Goal: Obtain resource: Download file/media

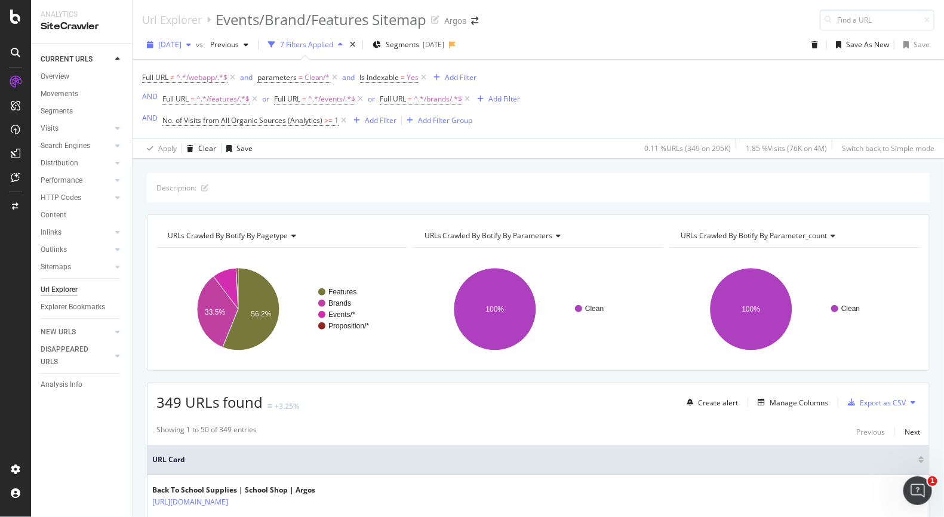
click at [182, 42] on span "[DATE]" at bounding box center [169, 44] width 23 height 10
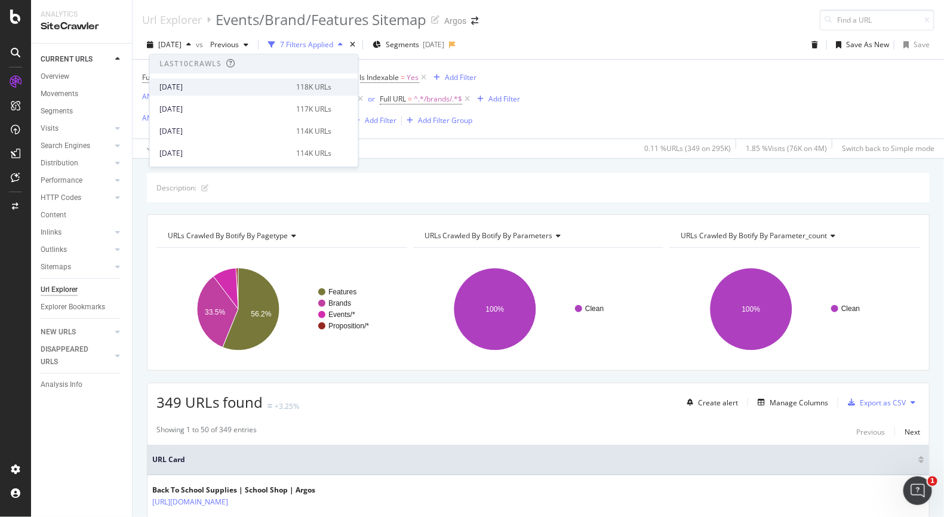
click at [197, 79] on div "[DATE] 118K URLs" at bounding box center [254, 86] width 208 height 17
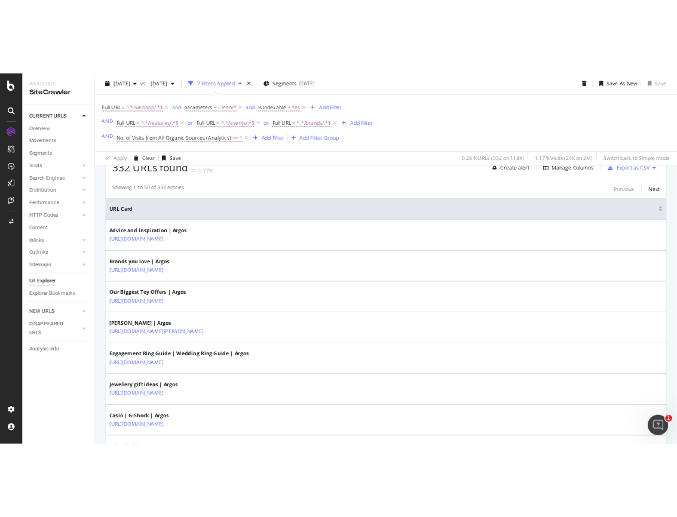
scroll to position [199, 0]
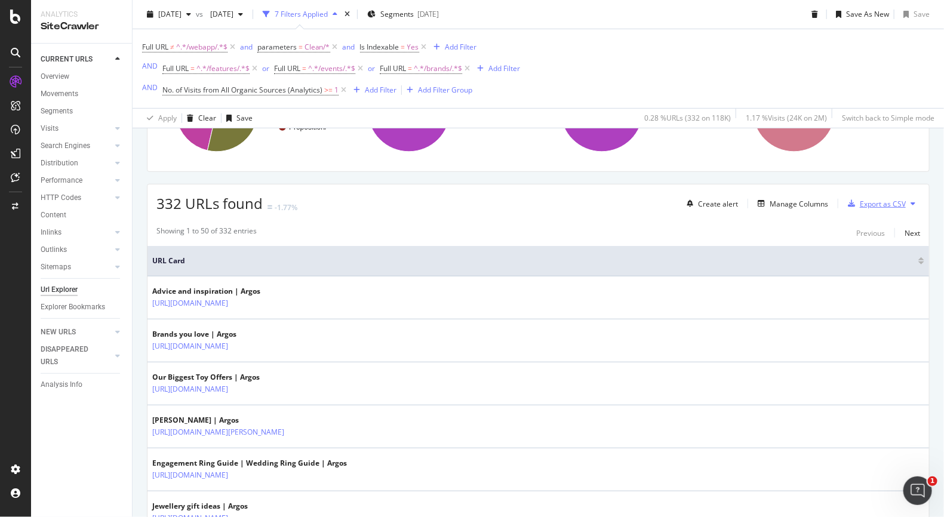
click at [829, 205] on div "Export as CSV" at bounding box center [883, 204] width 46 height 10
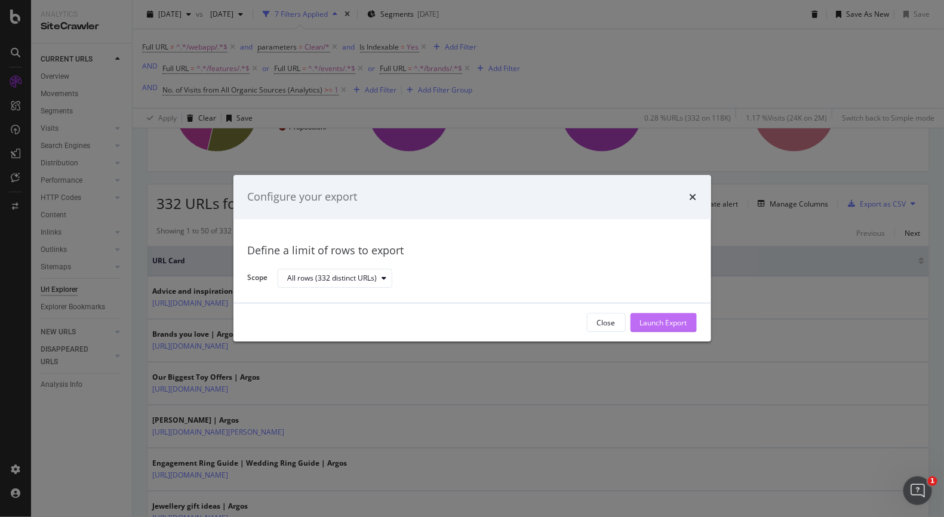
click at [669, 321] on div "Launch Export" at bounding box center [663, 323] width 47 height 10
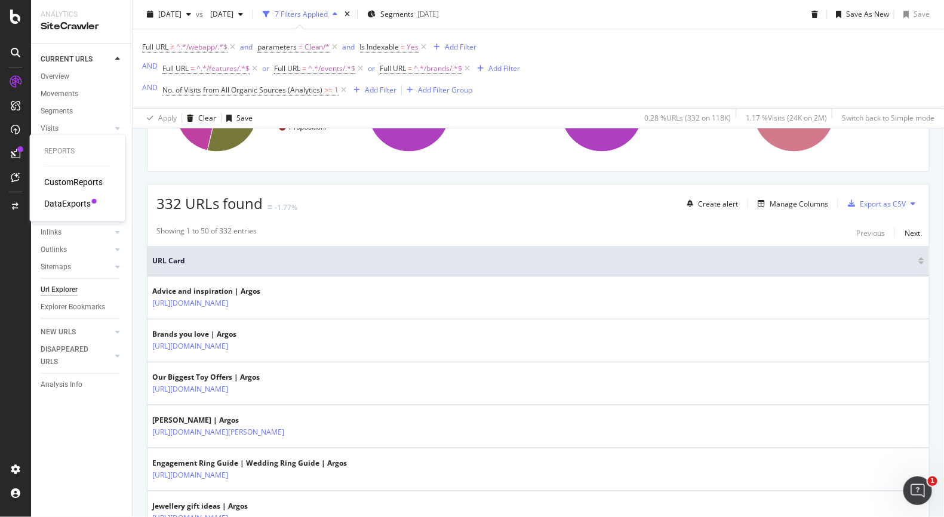
click at [69, 204] on div "DataExports" at bounding box center [67, 204] width 47 height 12
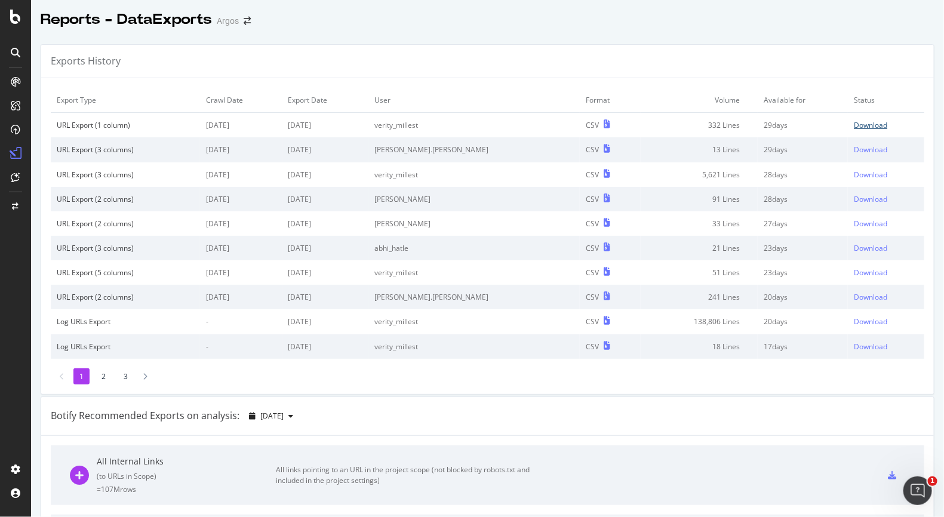
click at [829, 123] on div "Download" at bounding box center [870, 125] width 33 height 10
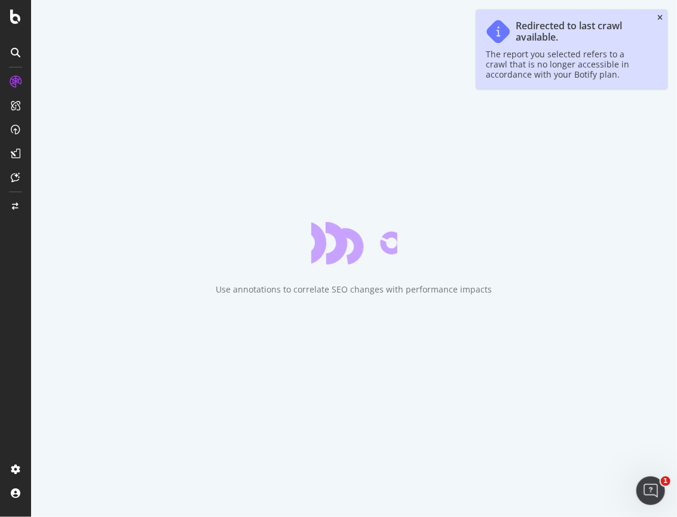
click at [660, 18] on icon "close toast" at bounding box center [659, 17] width 5 height 7
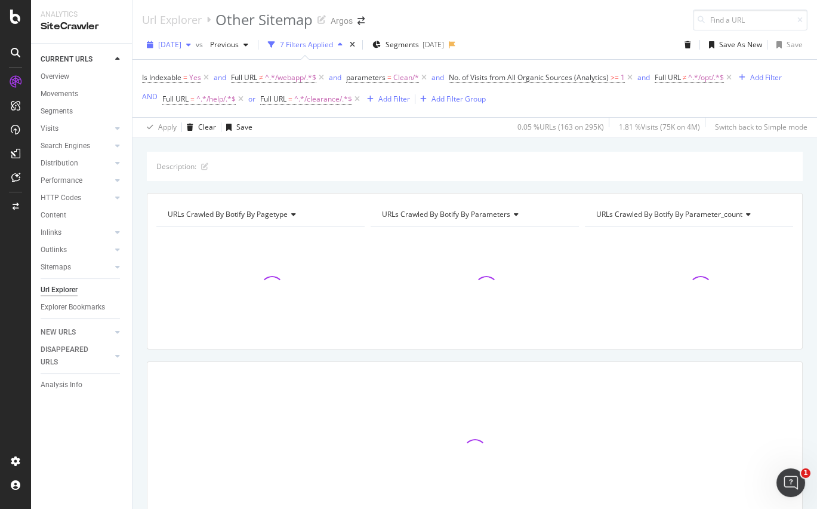
click at [180, 47] on span "[DATE]" at bounding box center [169, 44] width 23 height 10
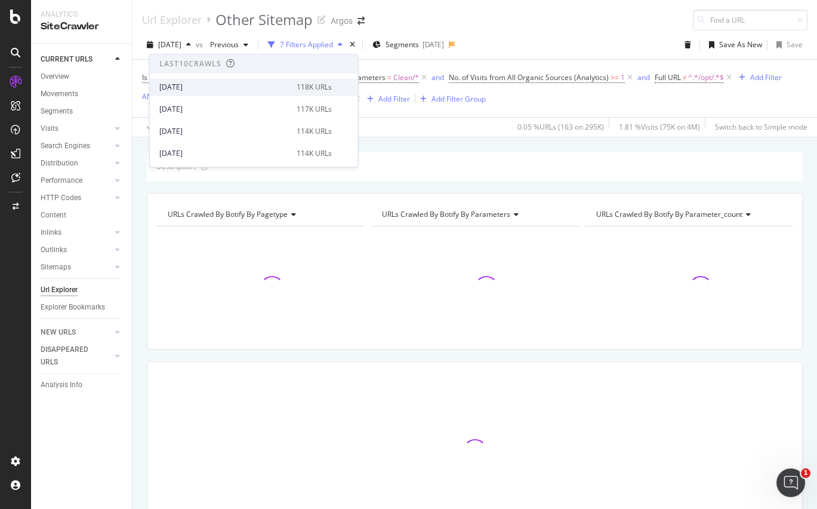
click at [179, 90] on div "[DATE]" at bounding box center [224, 87] width 130 height 11
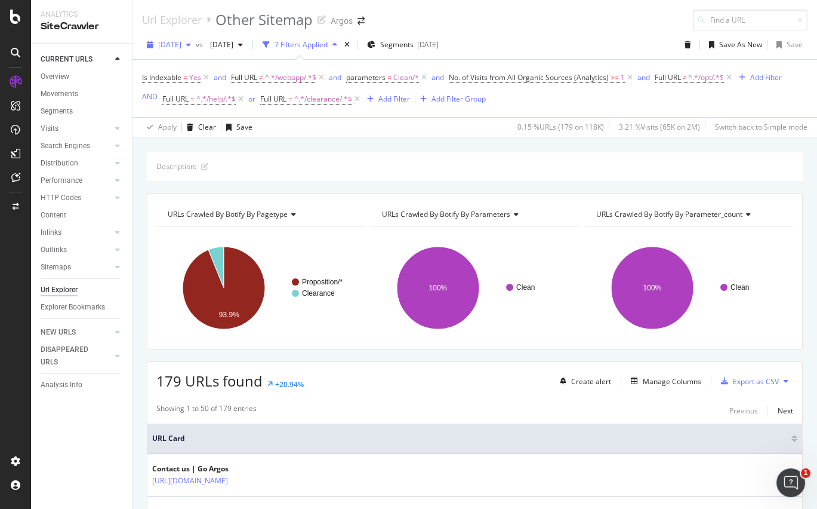
click at [182, 43] on span "[DATE]" at bounding box center [169, 44] width 23 height 10
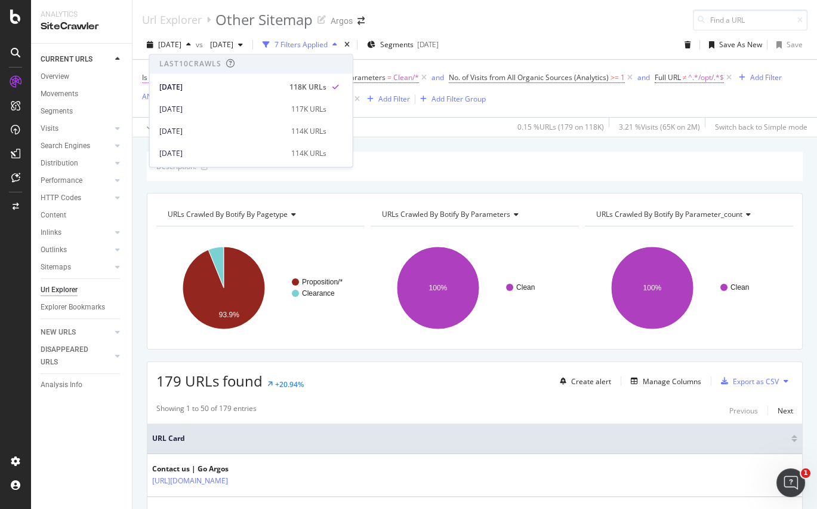
click at [192, 85] on div "[DATE]" at bounding box center [220, 87] width 123 height 11
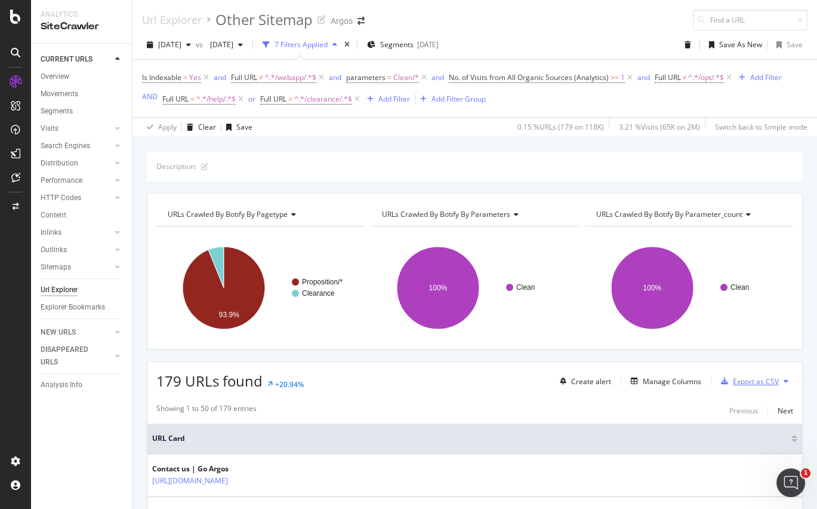
click at [676, 376] on div "Export as CSV" at bounding box center [756, 381] width 46 height 10
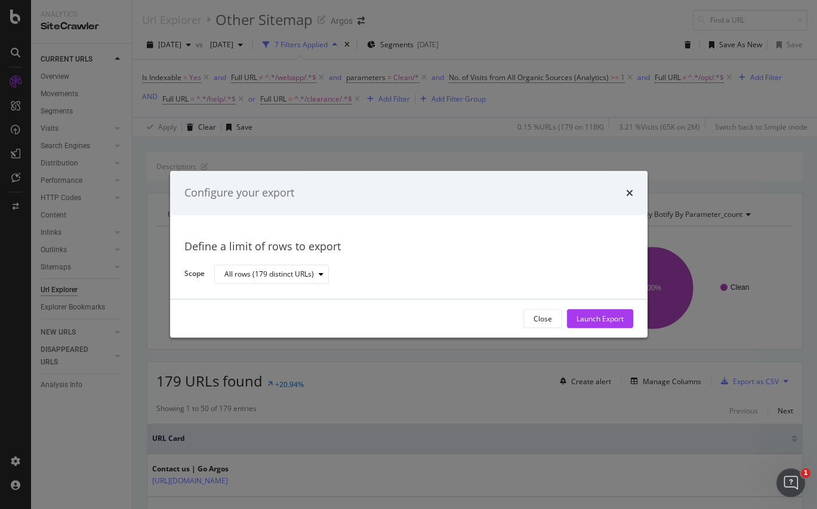
drag, startPoint x: 614, startPoint y: 319, endPoint x: 614, endPoint y: 330, distance: 10.2
click at [614, 319] on div "Launch Export" at bounding box center [600, 318] width 47 height 10
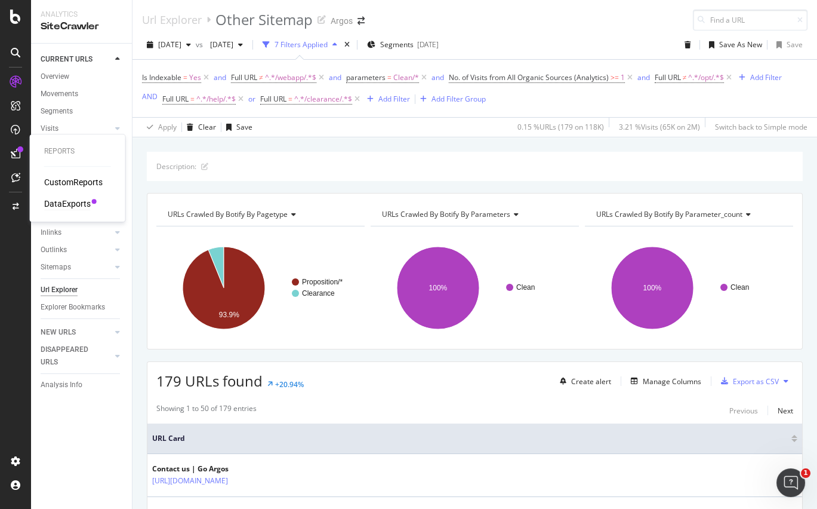
click at [70, 204] on div "DataExports" at bounding box center [67, 204] width 47 height 12
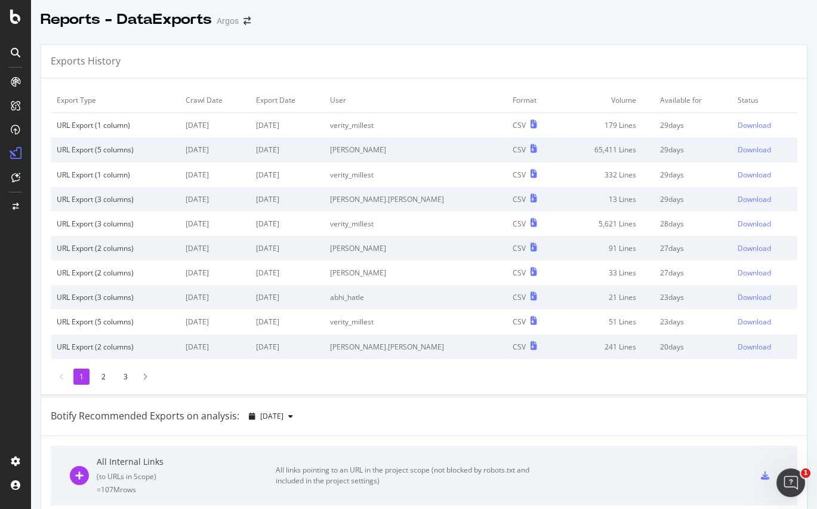
click at [141, 84] on div "Export Type Crawl Date Export Date User Format Volume Available for Status URL …" at bounding box center [424, 236] width 766 height 316
click at [676, 121] on div "Download" at bounding box center [754, 125] width 33 height 10
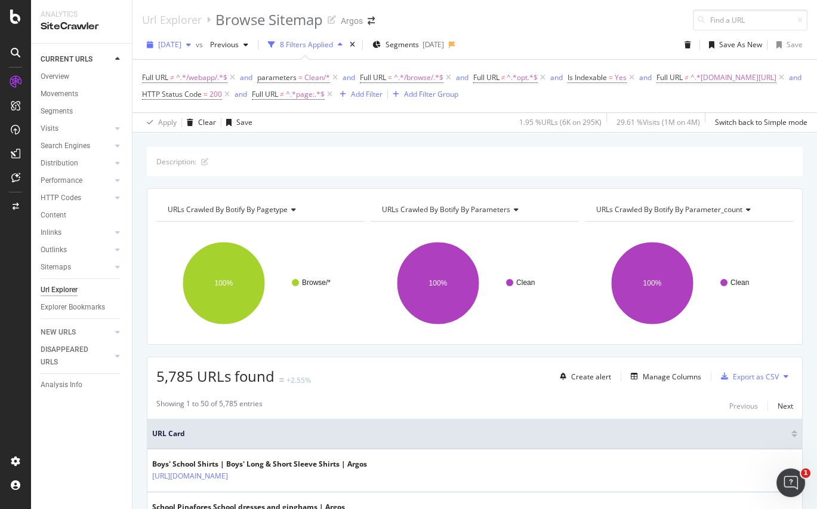
click at [182, 46] on span "[DATE]" at bounding box center [169, 44] width 23 height 10
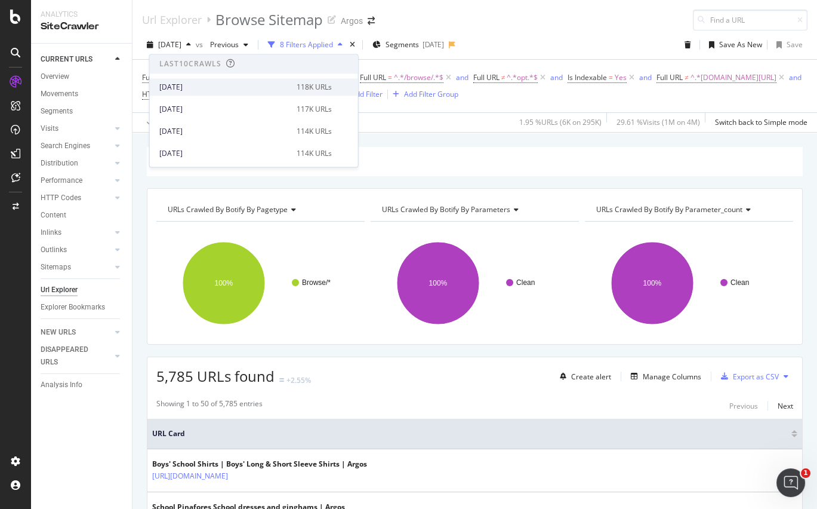
click at [206, 79] on div "2025 Sep. 17th 118K URLs" at bounding box center [254, 86] width 208 height 17
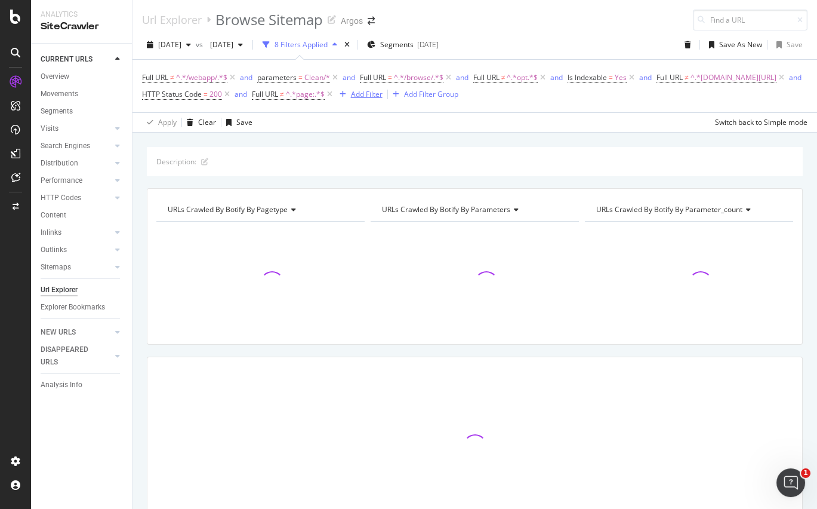
click at [383, 95] on div "Add Filter" at bounding box center [367, 94] width 32 height 10
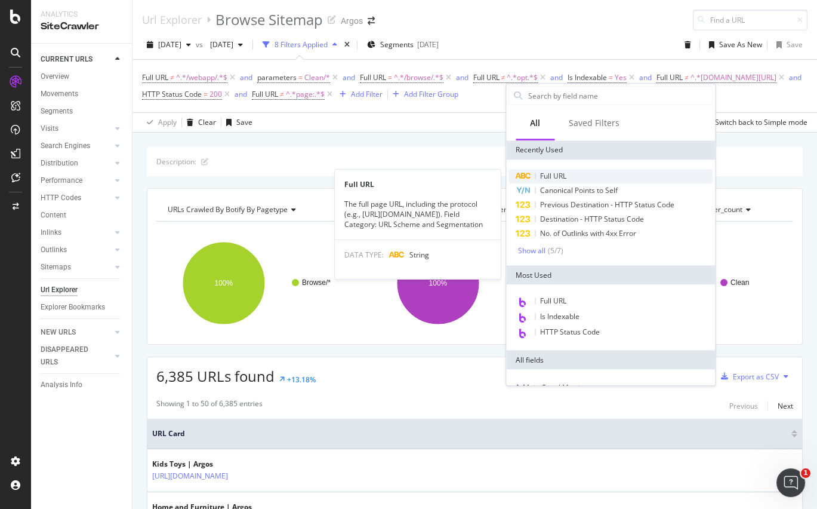
click at [587, 172] on div "Full URL" at bounding box center [611, 176] width 204 height 14
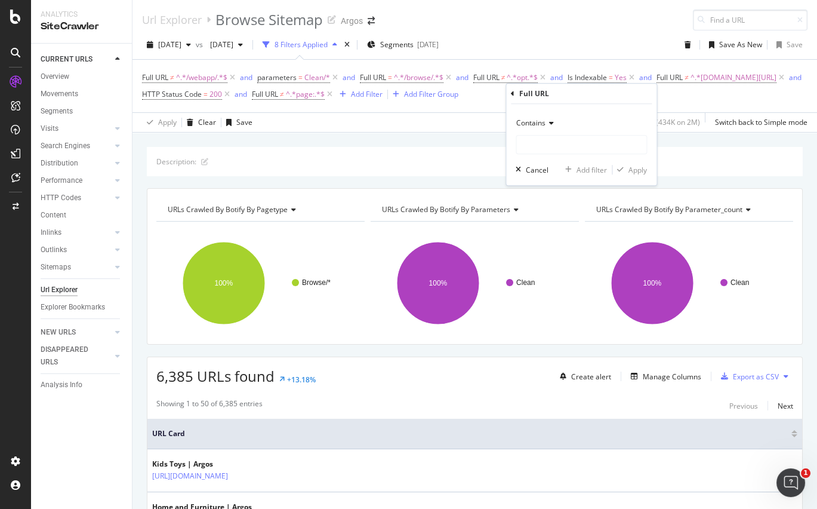
click at [539, 124] on span "Contains" at bounding box center [531, 123] width 29 height 10
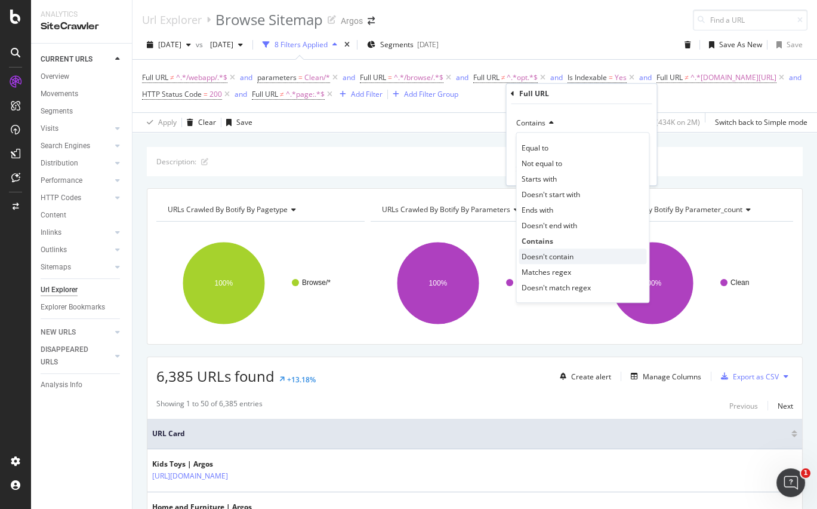
click at [570, 256] on span "Doesn't contain" at bounding box center [548, 256] width 52 height 10
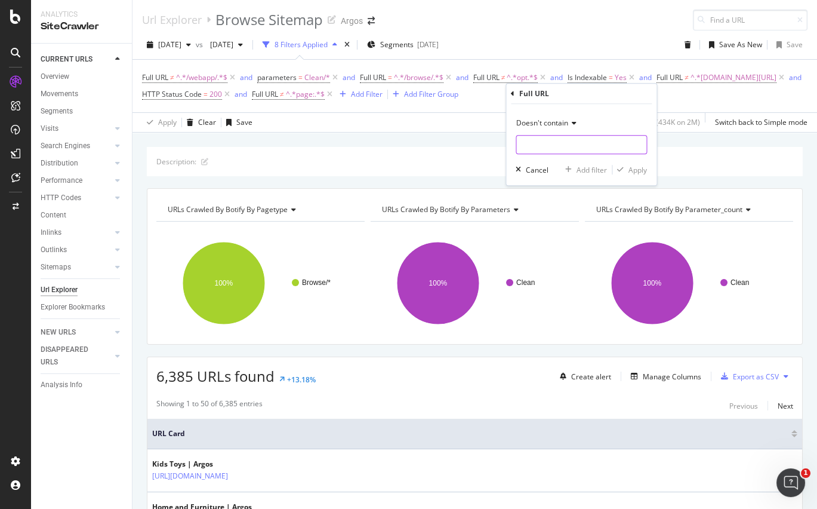
click at [548, 145] on input "text" at bounding box center [582, 144] width 130 height 19
click at [576, 146] on input "argos-home" at bounding box center [573, 144] width 113 height 19
click at [574, 148] on input "argos-home" at bounding box center [573, 144] width 113 height 19
drag, startPoint x: 491, startPoint y: 147, endPoint x: 484, endPoint y: 149, distance: 6.8
click at [485, 149] on body "Analytics SiteCrawler CURRENT URLS Overview Movements Segments Visits Analysis …" at bounding box center [408, 254] width 817 height 509
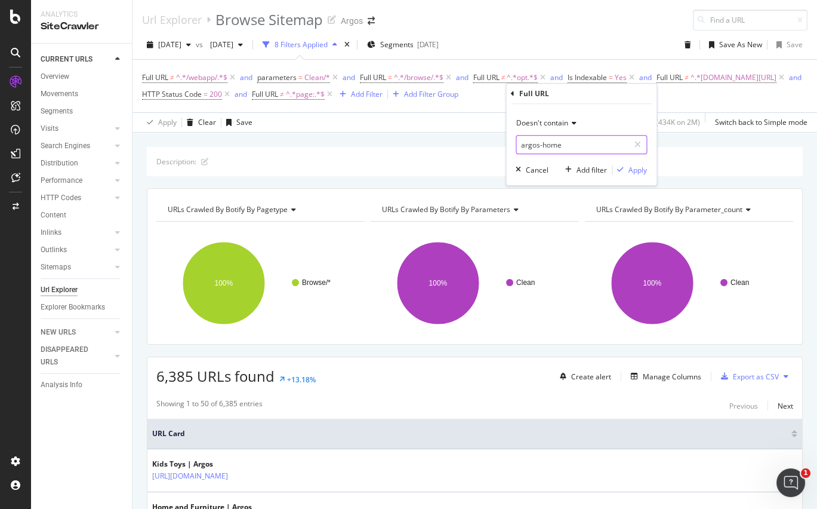
drag, startPoint x: 502, startPoint y: 143, endPoint x: 479, endPoint y: 143, distance: 22.7
click at [479, 143] on body "Analytics SiteCrawler CURRENT URLS Overview Movements Segments Visits Analysis …" at bounding box center [408, 254] width 817 height 509
drag, startPoint x: 552, startPoint y: 142, endPoint x: 508, endPoint y: 142, distance: 44.2
click at [508, 142] on div "Doesn't contain argos-home Cancel Add filter Apply" at bounding box center [581, 144] width 150 height 81
paste input "brands:"
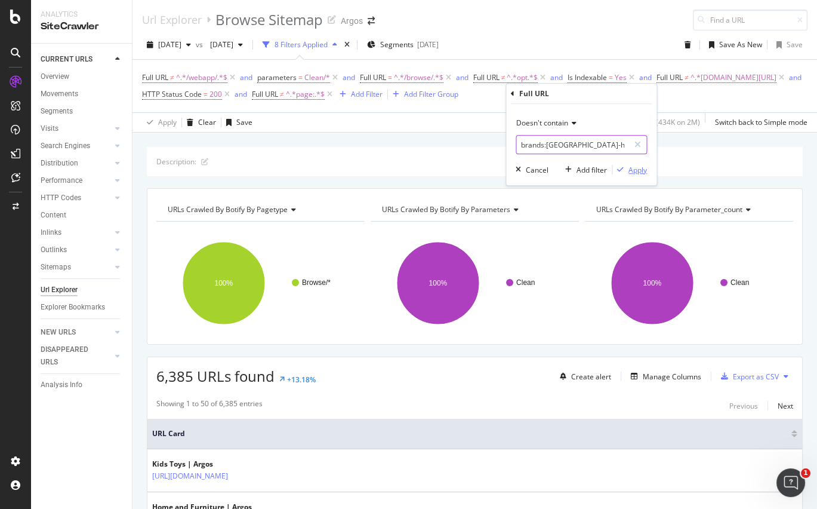
type input "brands:argos-home"
click at [638, 171] on div "Apply" at bounding box center [638, 170] width 19 height 10
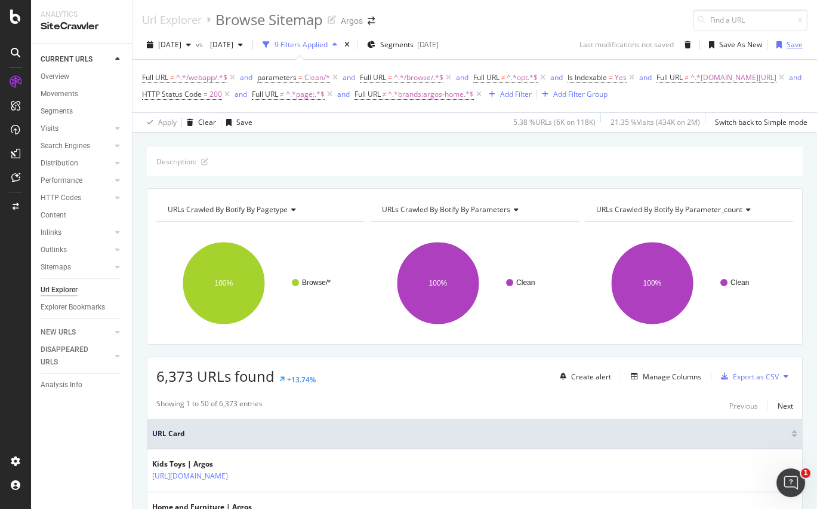
click at [787, 43] on div "Save" at bounding box center [795, 44] width 16 height 10
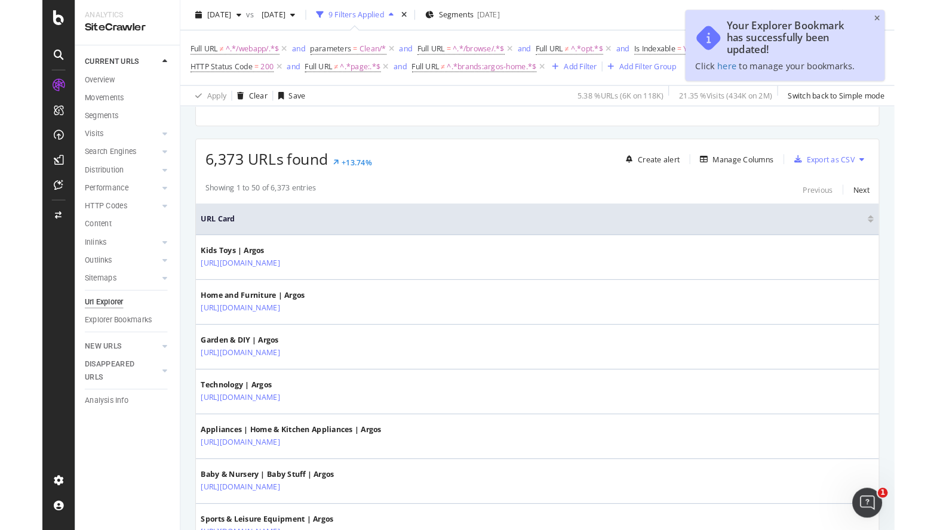
scroll to position [66, 0]
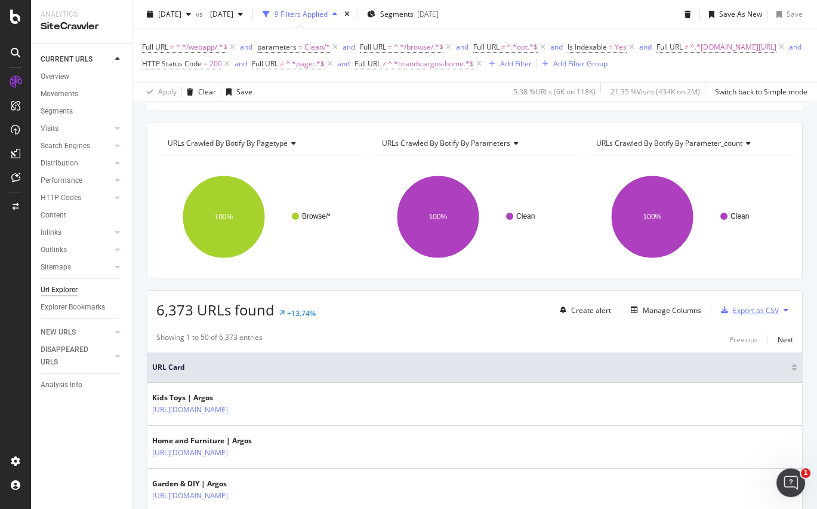
click at [756, 313] on div "Export as CSV" at bounding box center [756, 310] width 46 height 10
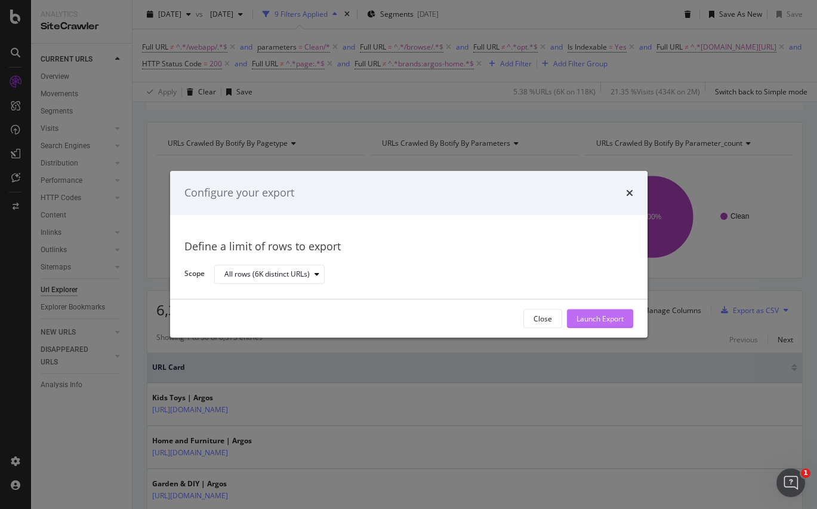
click at [592, 319] on div "Launch Export" at bounding box center [600, 318] width 47 height 10
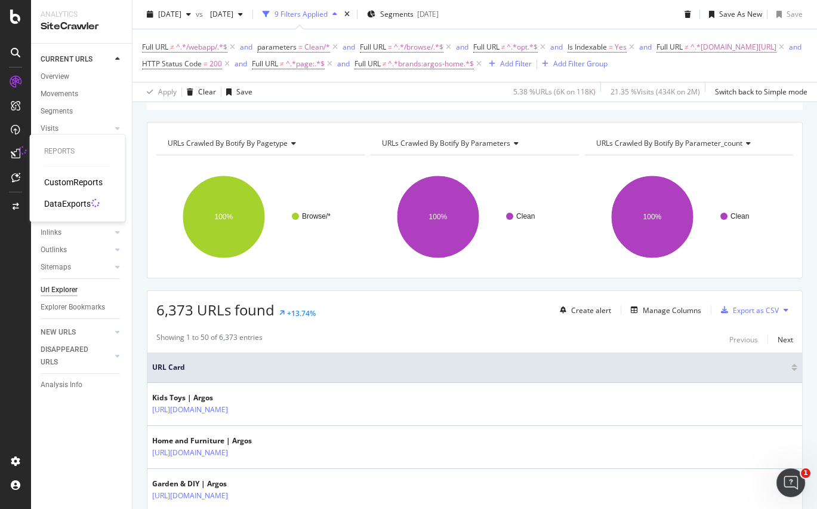
click at [57, 201] on div "DataExports" at bounding box center [67, 204] width 47 height 12
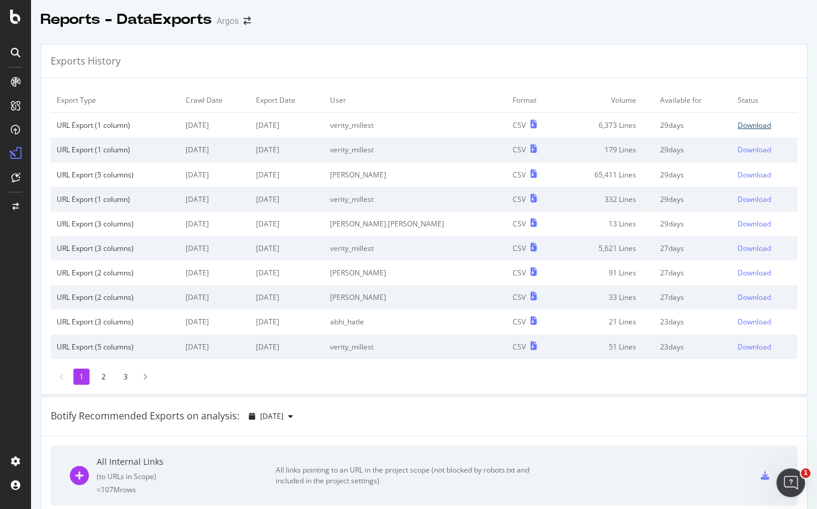
click at [738, 124] on div "Download" at bounding box center [754, 125] width 33 height 10
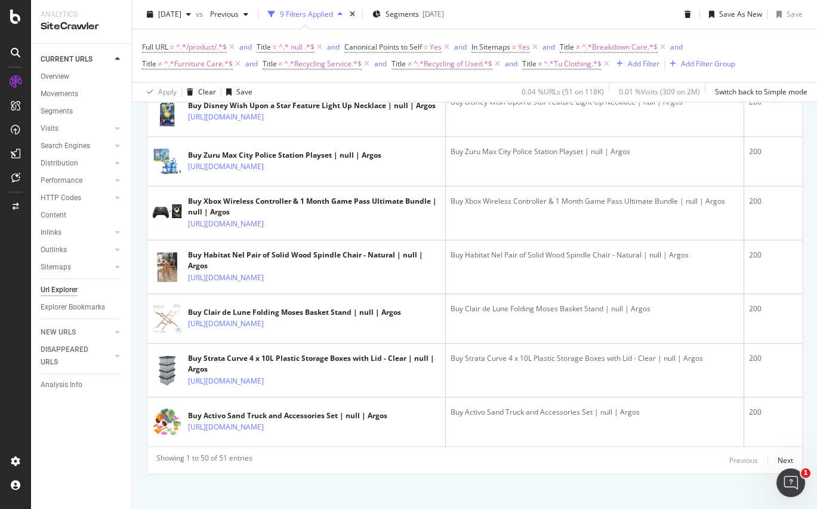
scroll to position [2580, 0]
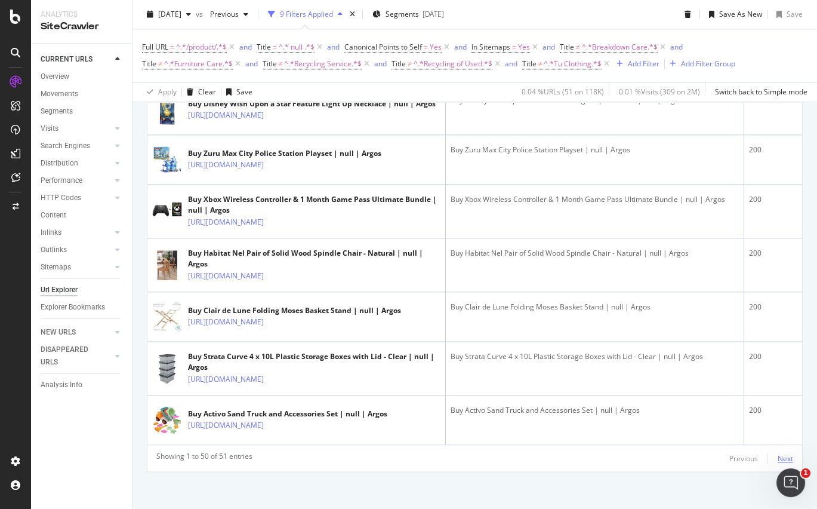
click at [778, 456] on div "Next" at bounding box center [786, 458] width 16 height 10
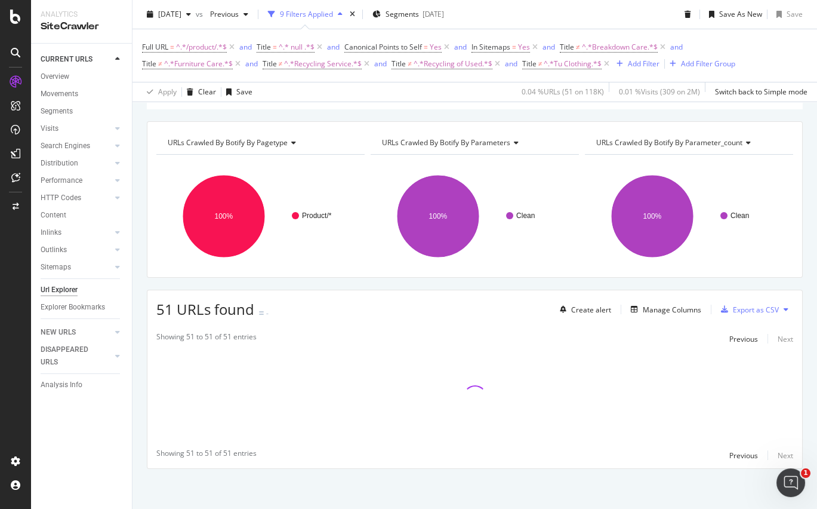
scroll to position [82, 0]
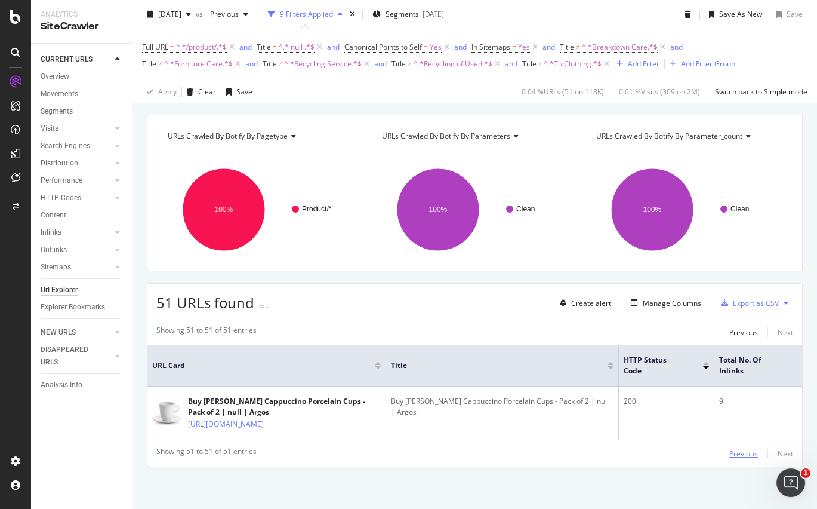
click at [730, 456] on div "Previous" at bounding box center [744, 453] width 29 height 10
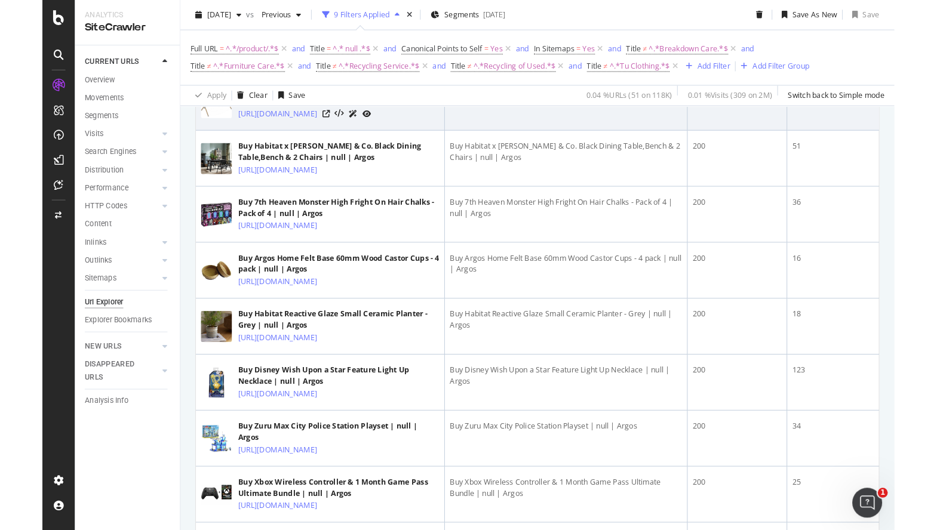
scroll to position [2603, 0]
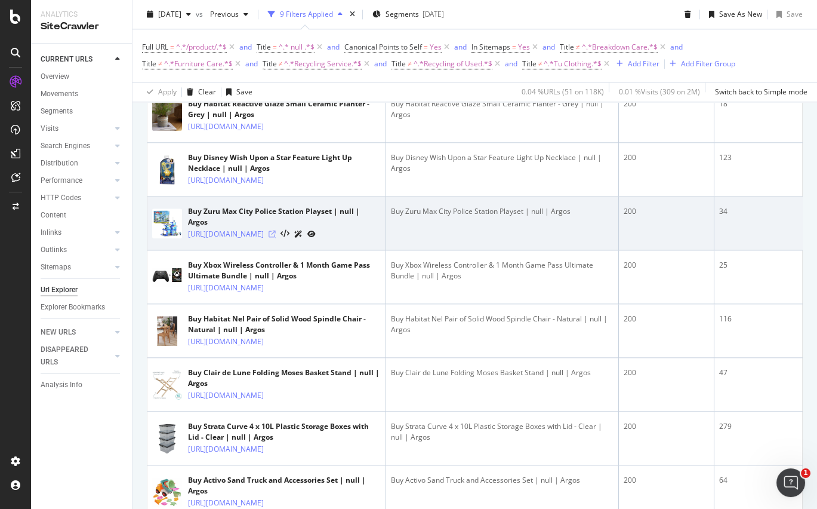
click at [276, 230] on icon at bounding box center [272, 233] width 7 height 7
